Goal: Obtain resource: Obtain resource

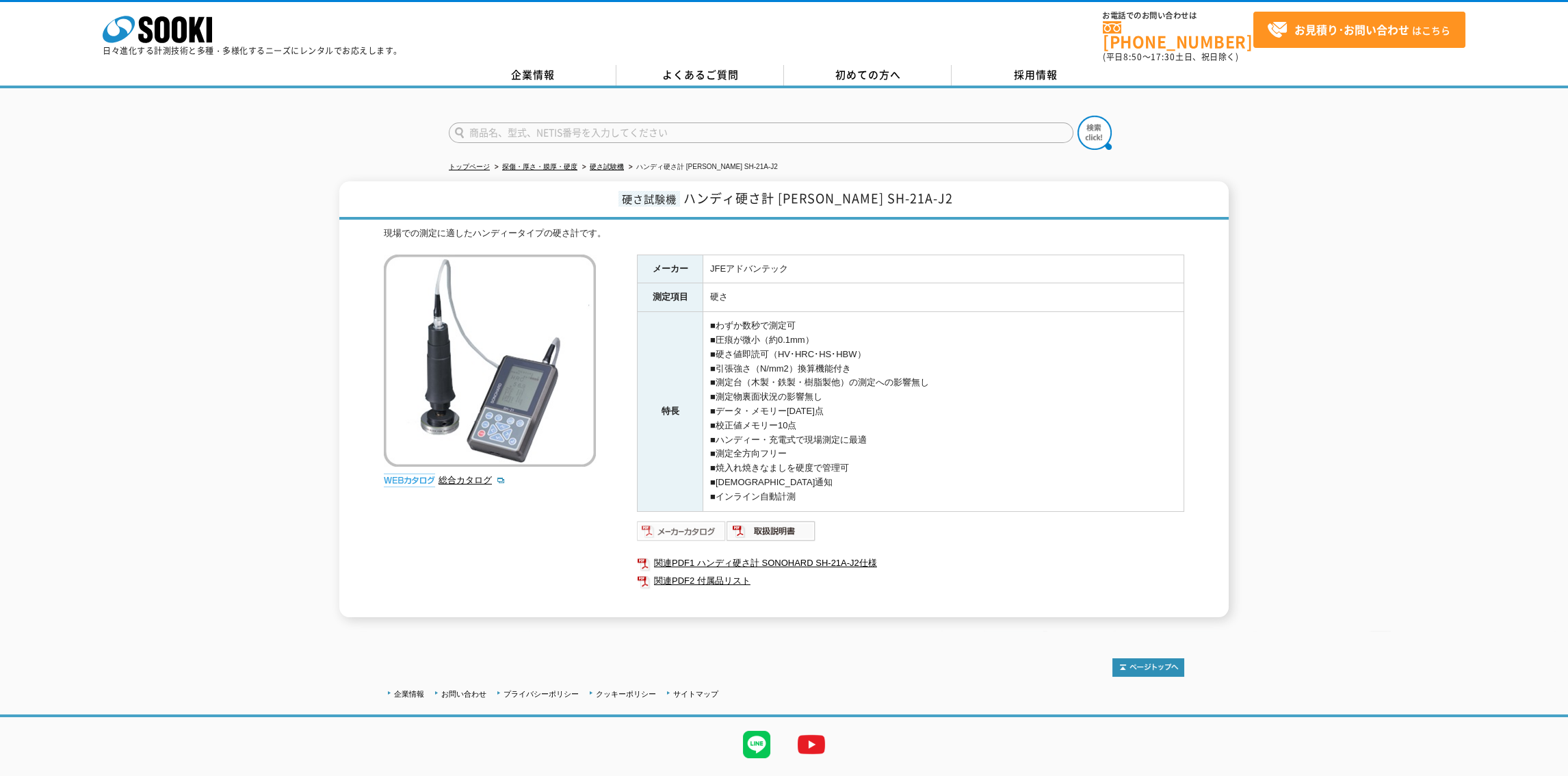
click at [699, 520] on img at bounding box center [681, 531] width 89 height 22
click at [760, 520] on img at bounding box center [771, 531] width 89 height 22
click at [1531, 436] on div "硬さ試験機 ハンディ硬さ計 [PERSON_NAME] SH-21A-J2 現場での測定に適したハンディータイプの硬さ計です。 総合カタログ メーカー JFE…" at bounding box center [784, 399] width 1568 height 436
click at [704, 554] on link "関連PDF1 ハンディ硬さ計 SONOHARD SH-21A-J2仕様" at bounding box center [910, 562] width 548 height 18
